Goal: Transaction & Acquisition: Purchase product/service

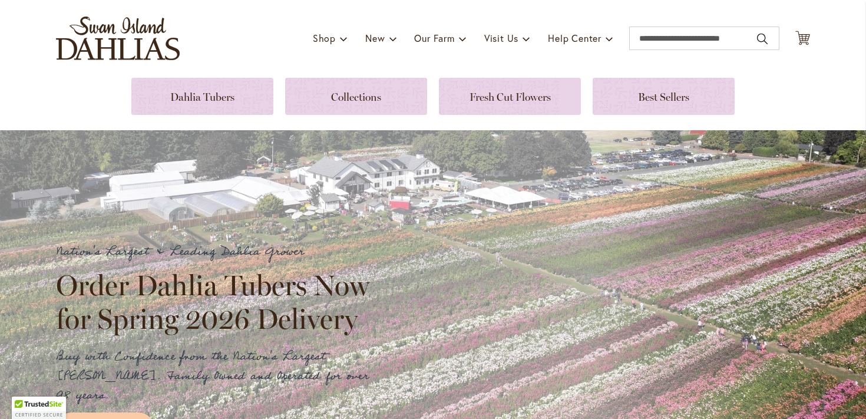
scroll to position [80, 0]
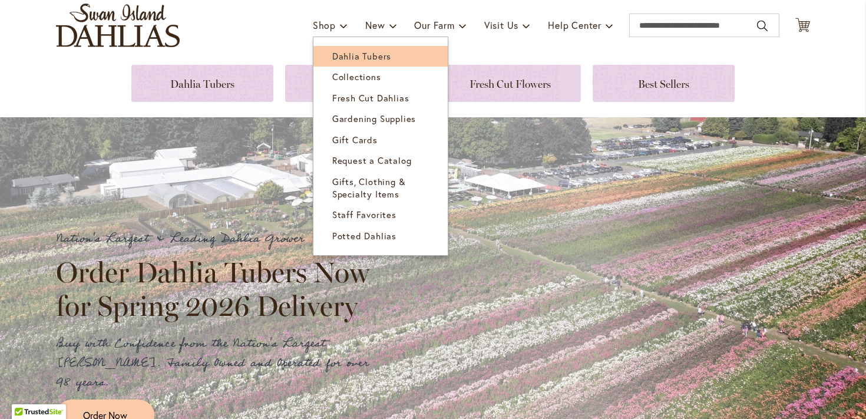
click at [341, 58] on span "Dahlia Tubers" at bounding box center [361, 56] width 59 height 12
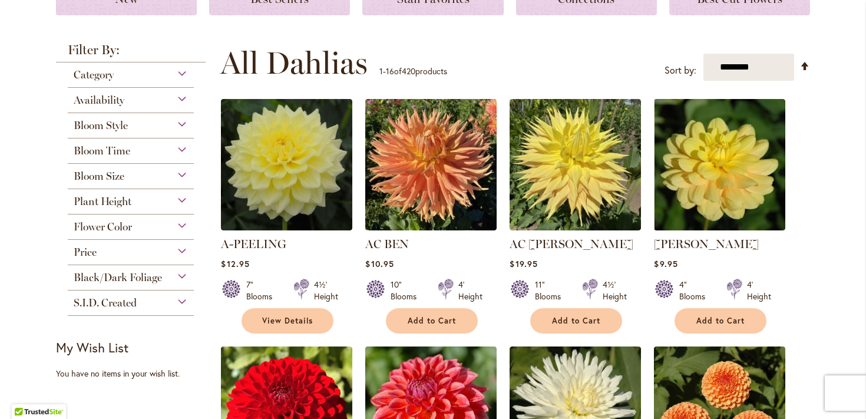
scroll to position [192, 0]
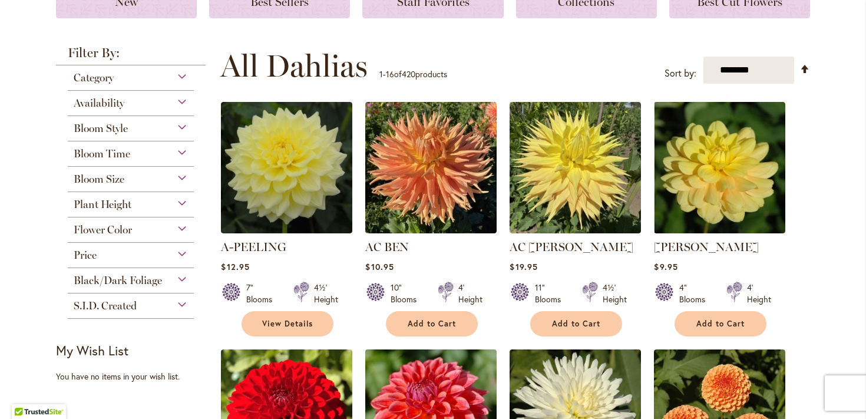
click at [184, 202] on div "Plant Height" at bounding box center [131, 201] width 126 height 19
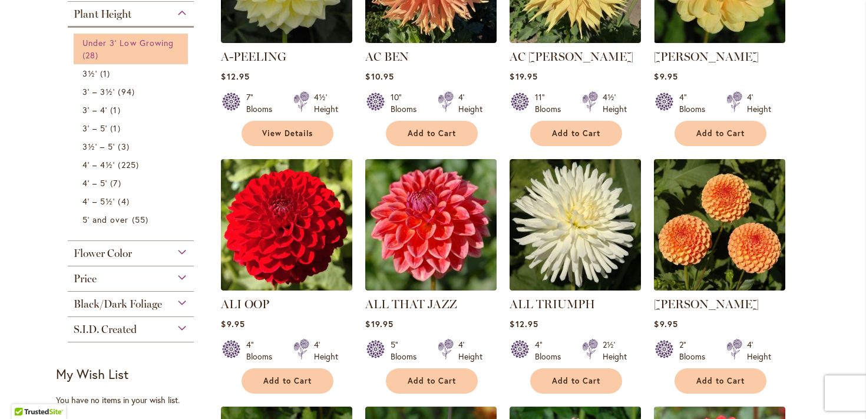
click at [118, 46] on link "Under 3' Low Growing 28 items" at bounding box center [132, 49] width 100 height 25
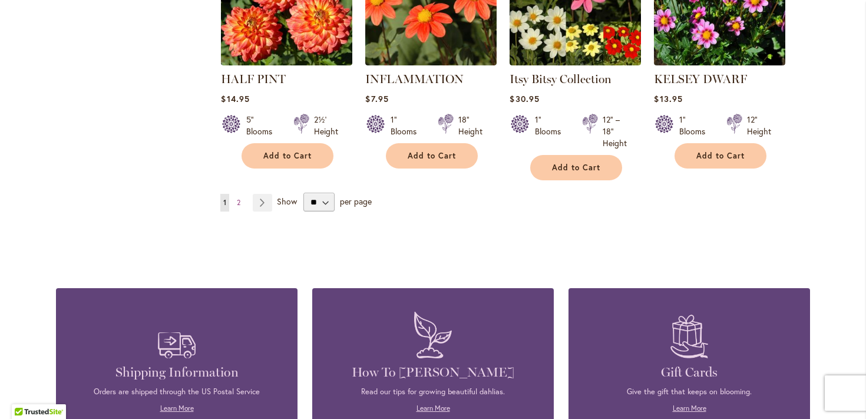
scroll to position [1098, 0]
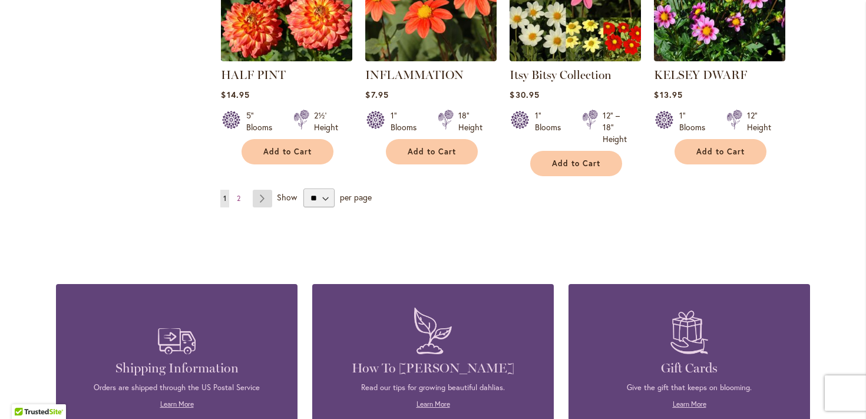
click at [265, 190] on link "Page Next" at bounding box center [262, 199] width 19 height 18
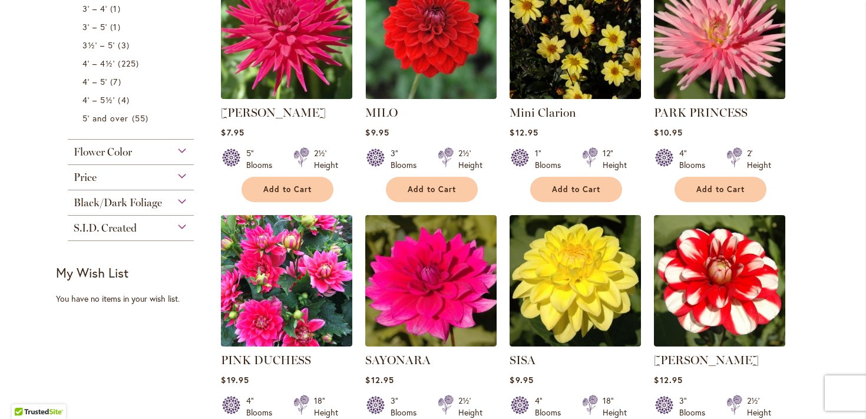
scroll to position [561, 0]
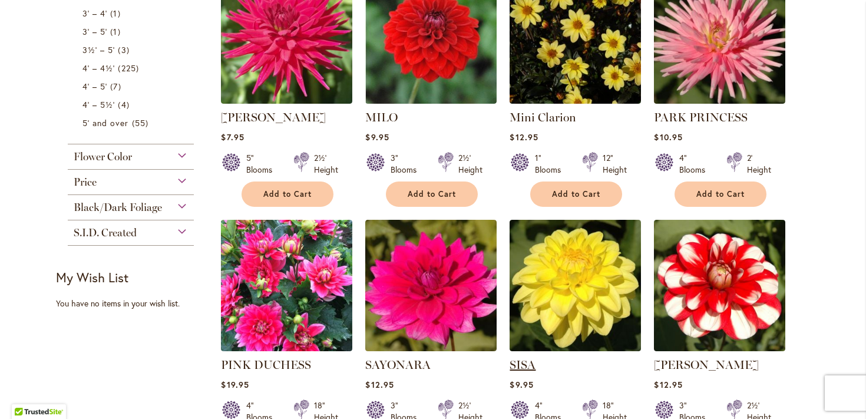
click at [534, 358] on link "SISA" at bounding box center [523, 365] width 26 height 14
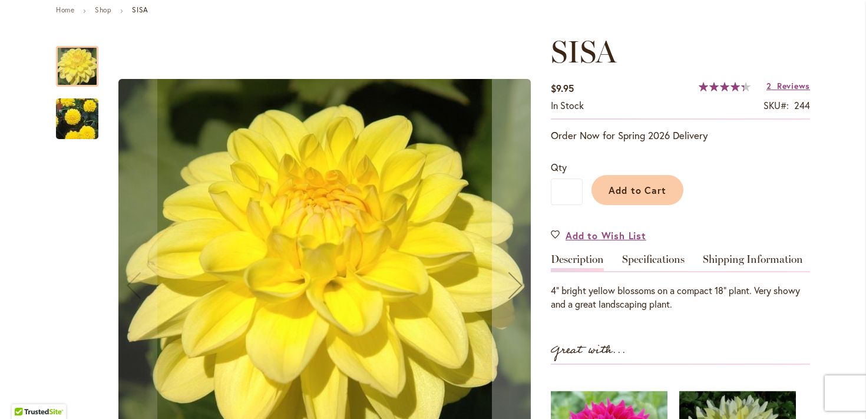
scroll to position [142, 0]
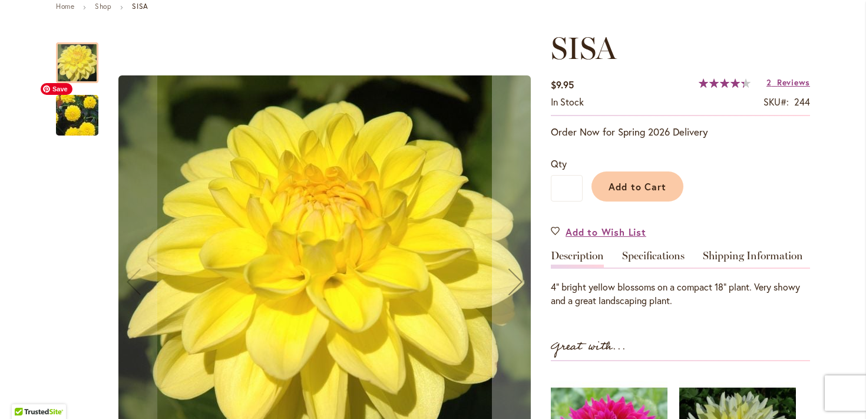
click at [75, 111] on img "SISA" at bounding box center [77, 115] width 85 height 75
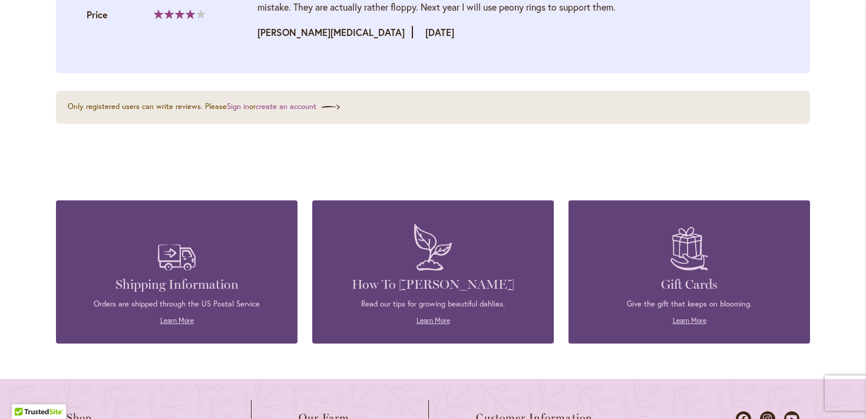
scroll to position [1498, 0]
